Goal: Find specific page/section: Find specific page/section

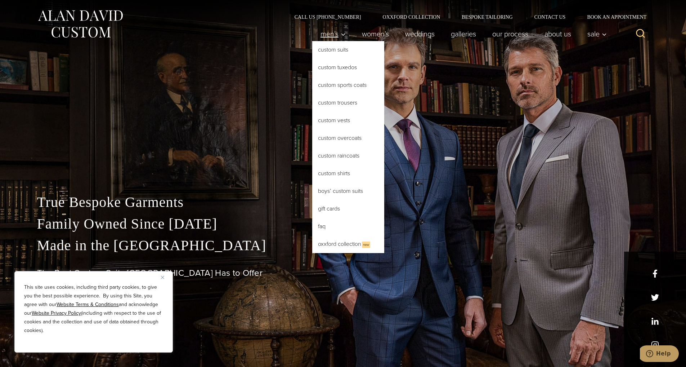
click at [340, 34] on icon "Primary Navigation" at bounding box center [343, 34] width 6 height 6
click at [345, 172] on link "Custom Shirts" at bounding box center [348, 173] width 72 height 17
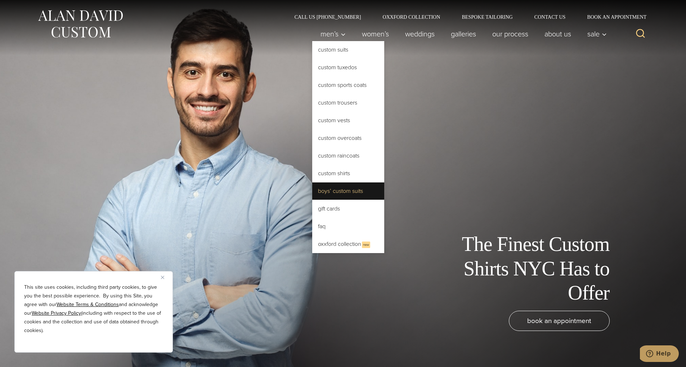
click at [357, 191] on link "Boys’ Custom Suits" at bounding box center [348, 190] width 72 height 17
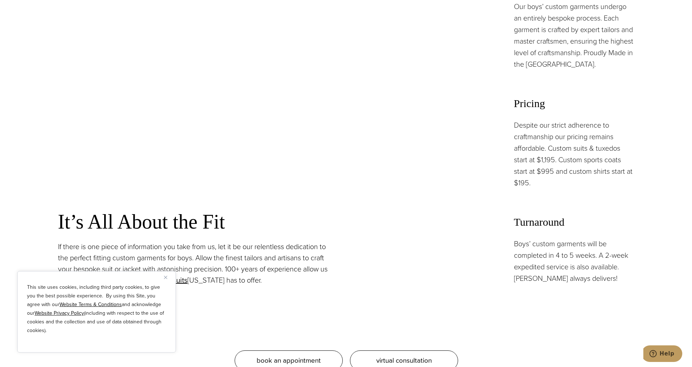
scroll to position [612, 0]
